Goal: Task Accomplishment & Management: Complete application form

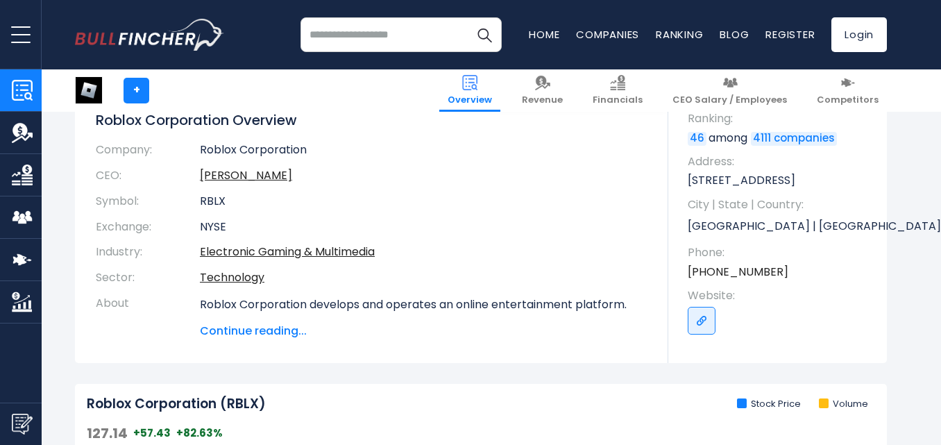
scroll to position [69, 0]
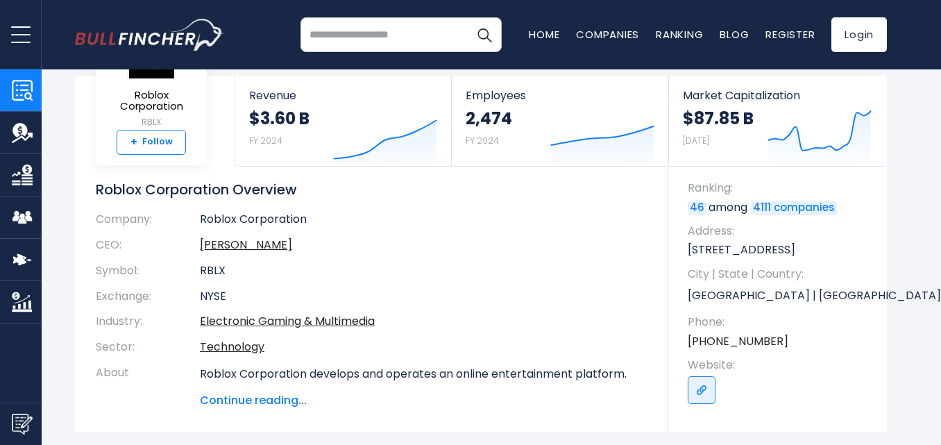
click at [137, 144] on strong "+" at bounding box center [134, 142] width 7 height 12
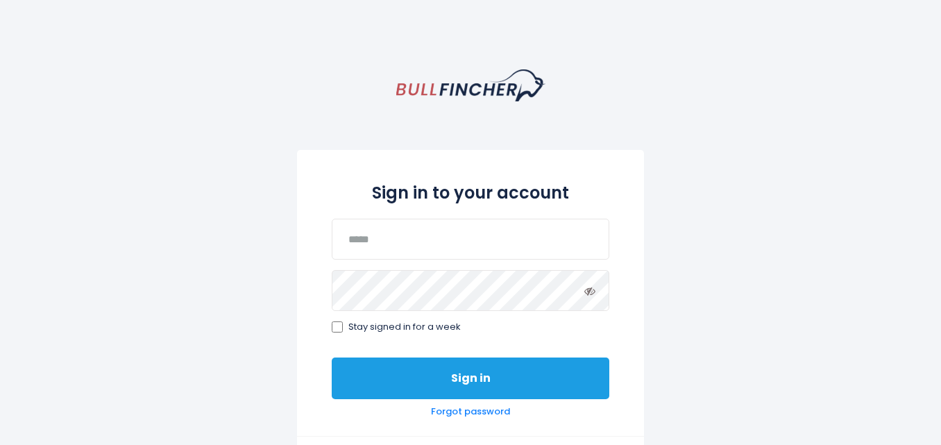
drag, startPoint x: 470, startPoint y: 398, endPoint x: 470, endPoint y: 390, distance: 7.6
click at [470, 392] on button "Sign in" at bounding box center [471, 379] width 278 height 42
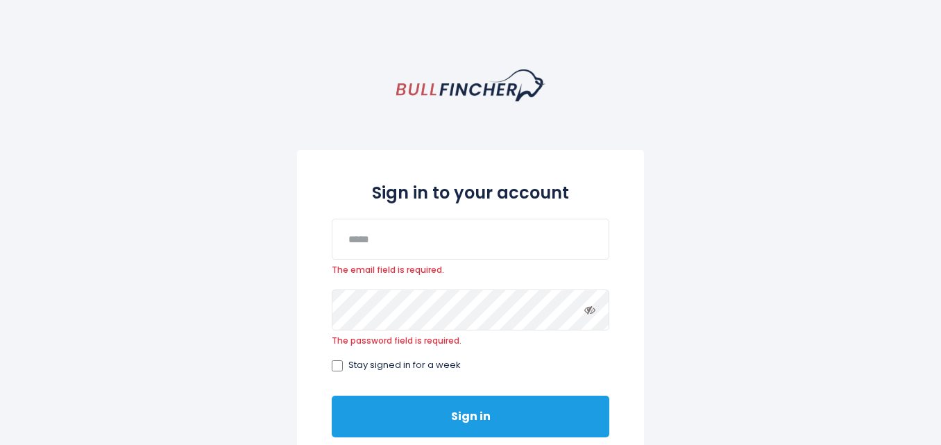
drag, startPoint x: 411, startPoint y: 395, endPoint x: 405, endPoint y: 401, distance: 8.4
click at [407, 397] on div "Sign in to your account The email field is required. The password field is requ…" at bounding box center [470, 312] width 347 height 324
click at [405, 401] on button "Sign in" at bounding box center [471, 417] width 278 height 42
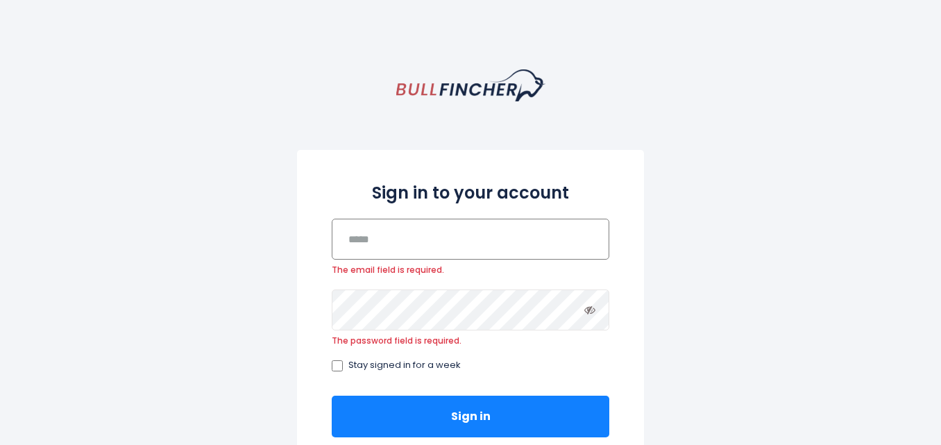
click at [424, 233] on input "email" at bounding box center [471, 239] width 278 height 41
